Goal: Navigation & Orientation: Find specific page/section

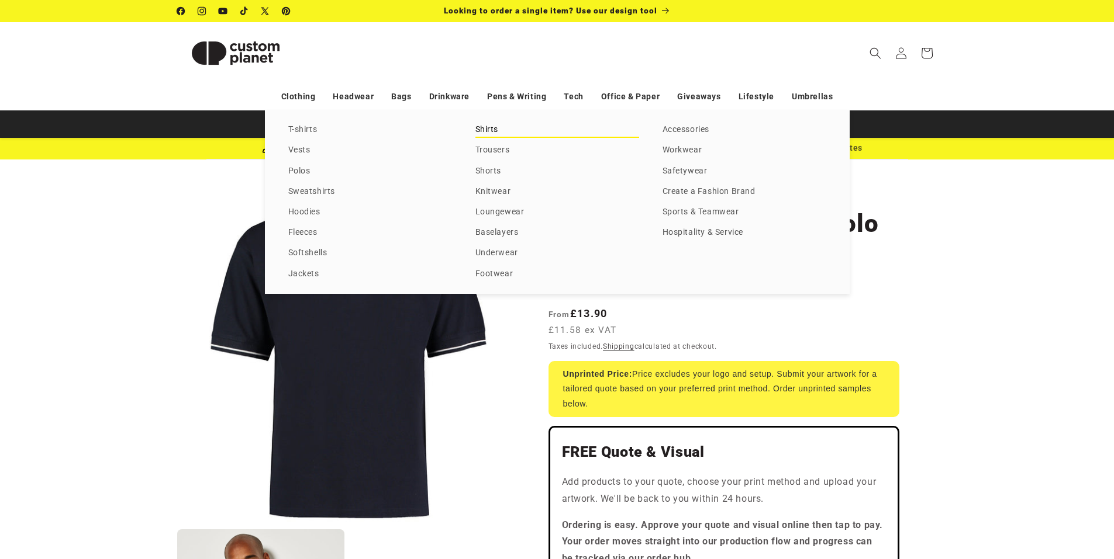
click at [486, 133] on link "Shirts" at bounding box center [557, 130] width 164 height 16
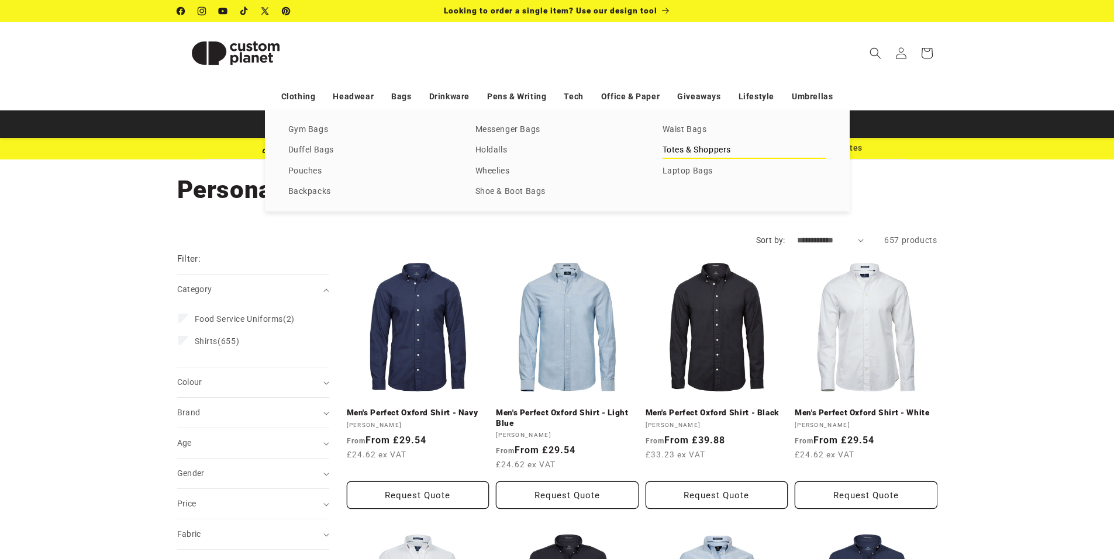
click at [704, 151] on link "Totes & Shoppers" at bounding box center [744, 151] width 164 height 16
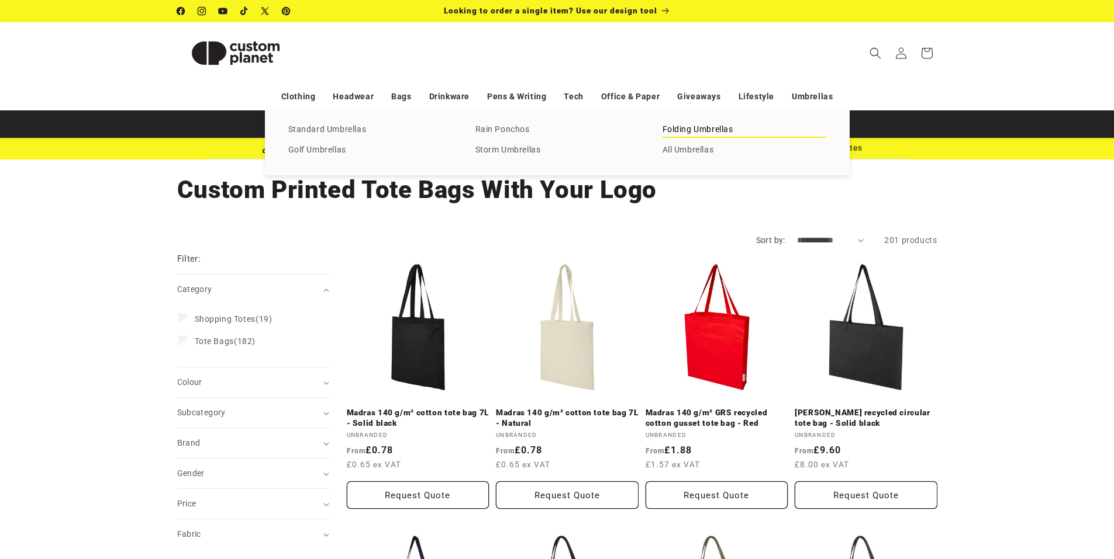
click at [699, 134] on link "Folding Umbrellas" at bounding box center [744, 130] width 164 height 16
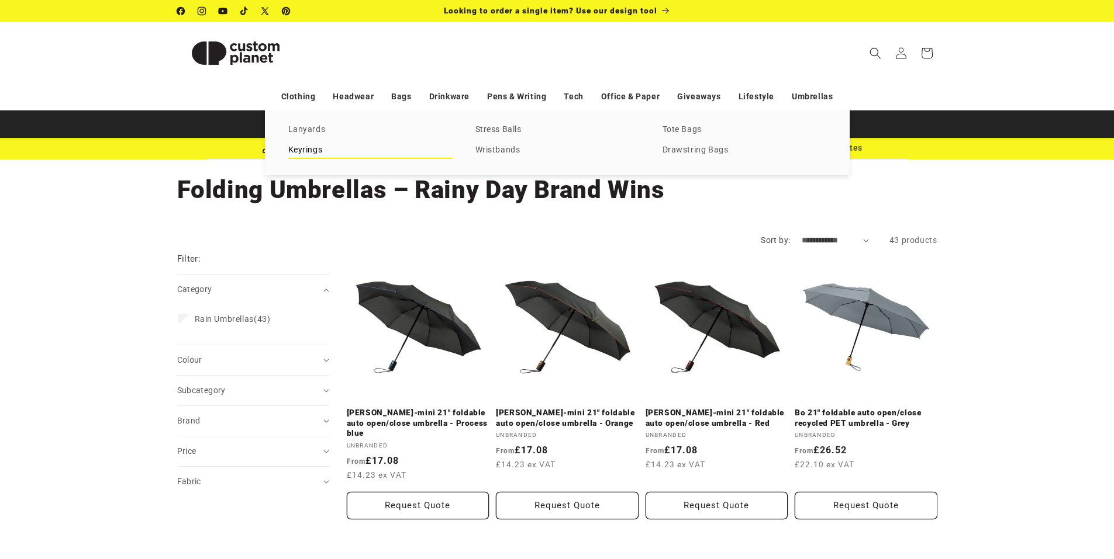
click at [305, 153] on link "Keyrings" at bounding box center [370, 151] width 164 height 16
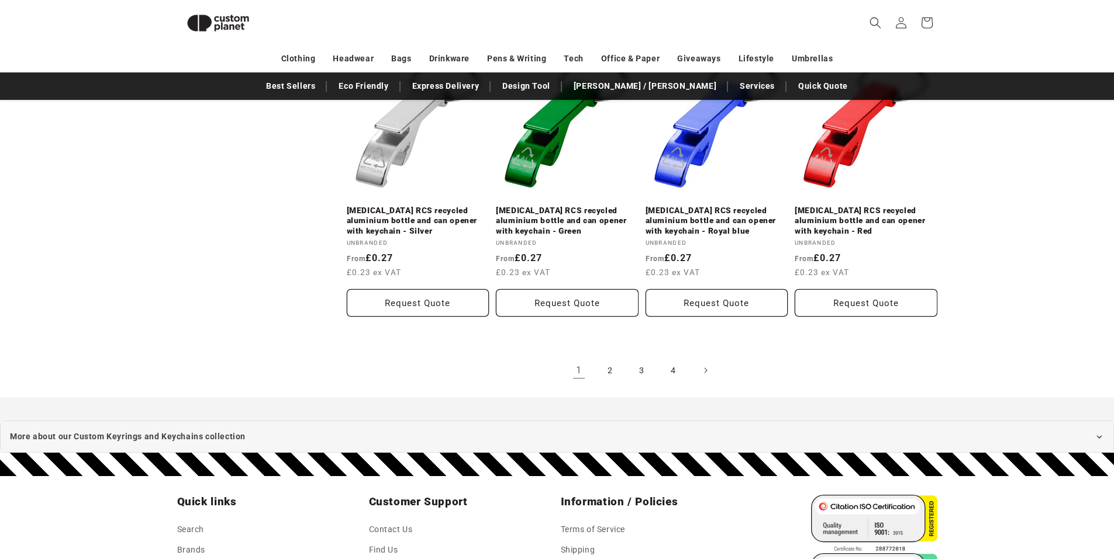
scroll to position [1271, 0]
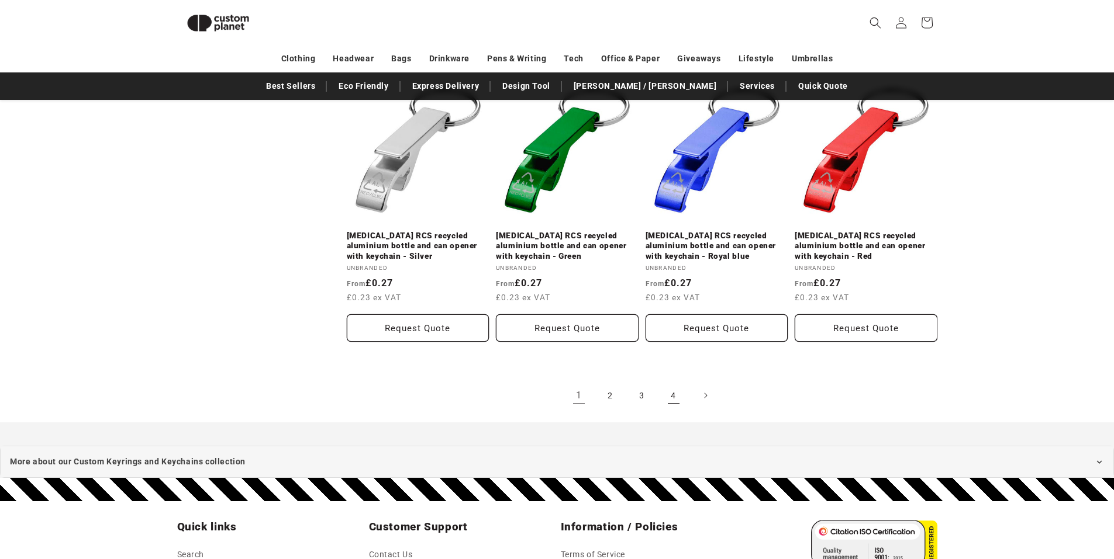
click at [675, 388] on link "4" at bounding box center [674, 396] width 26 height 26
